Goal: Communication & Community: Answer question/provide support

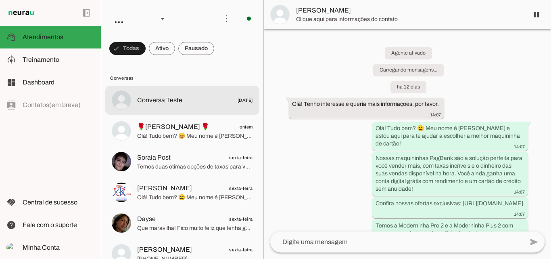
scroll to position [128, 0]
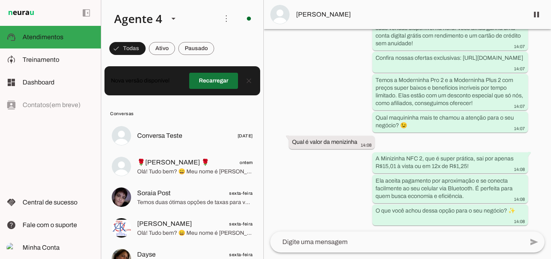
click at [214, 81] on span at bounding box center [213, 80] width 49 height 19
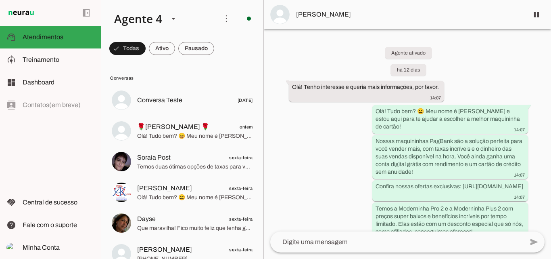
scroll to position [128, 0]
